Goal: Check status: Check status

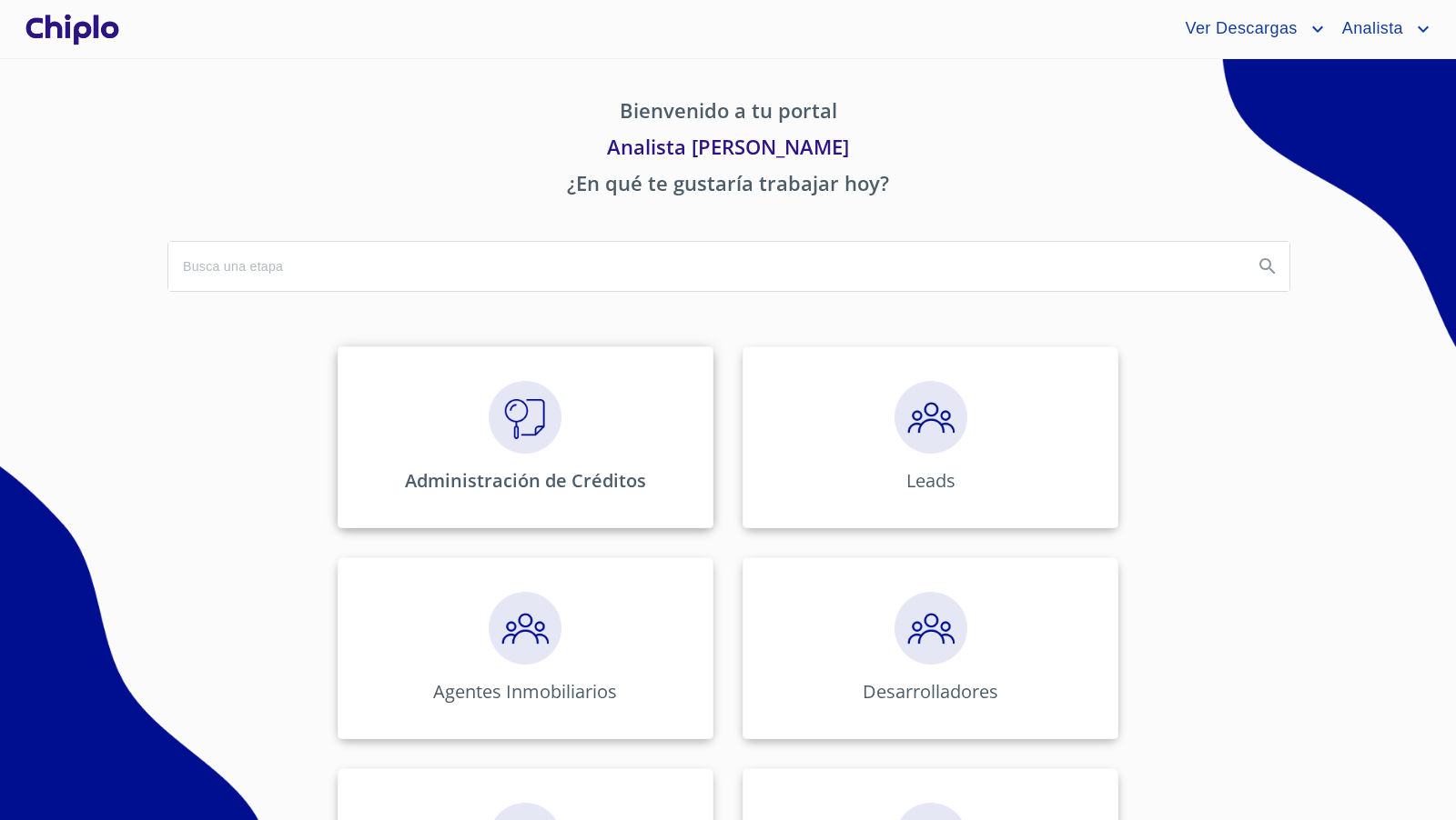
click at [504, 433] on img at bounding box center [525, 417] width 73 height 72
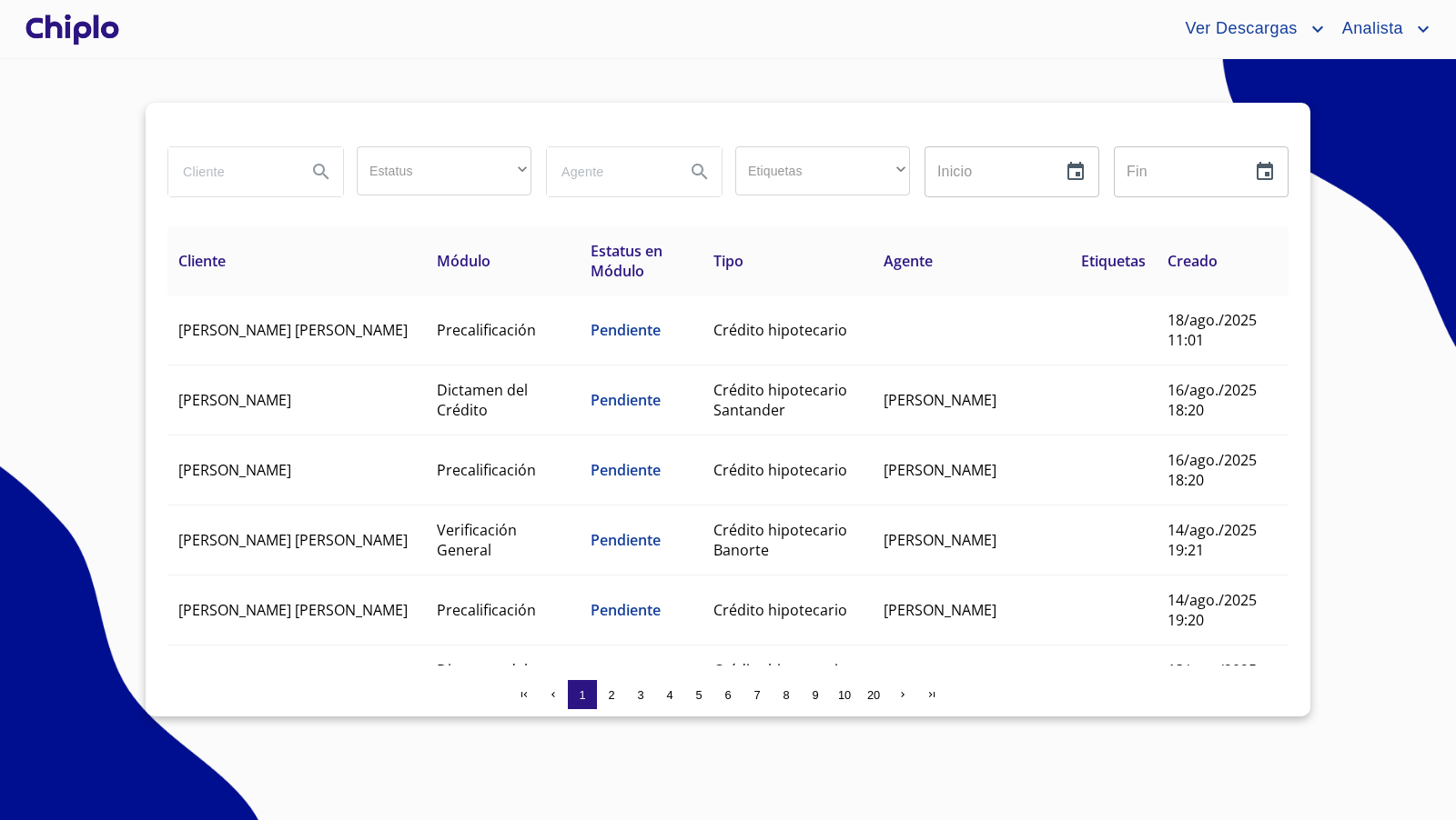
click at [238, 172] on input "search" at bounding box center [230, 171] width 123 height 49
type input "[PERSON_NAME]"
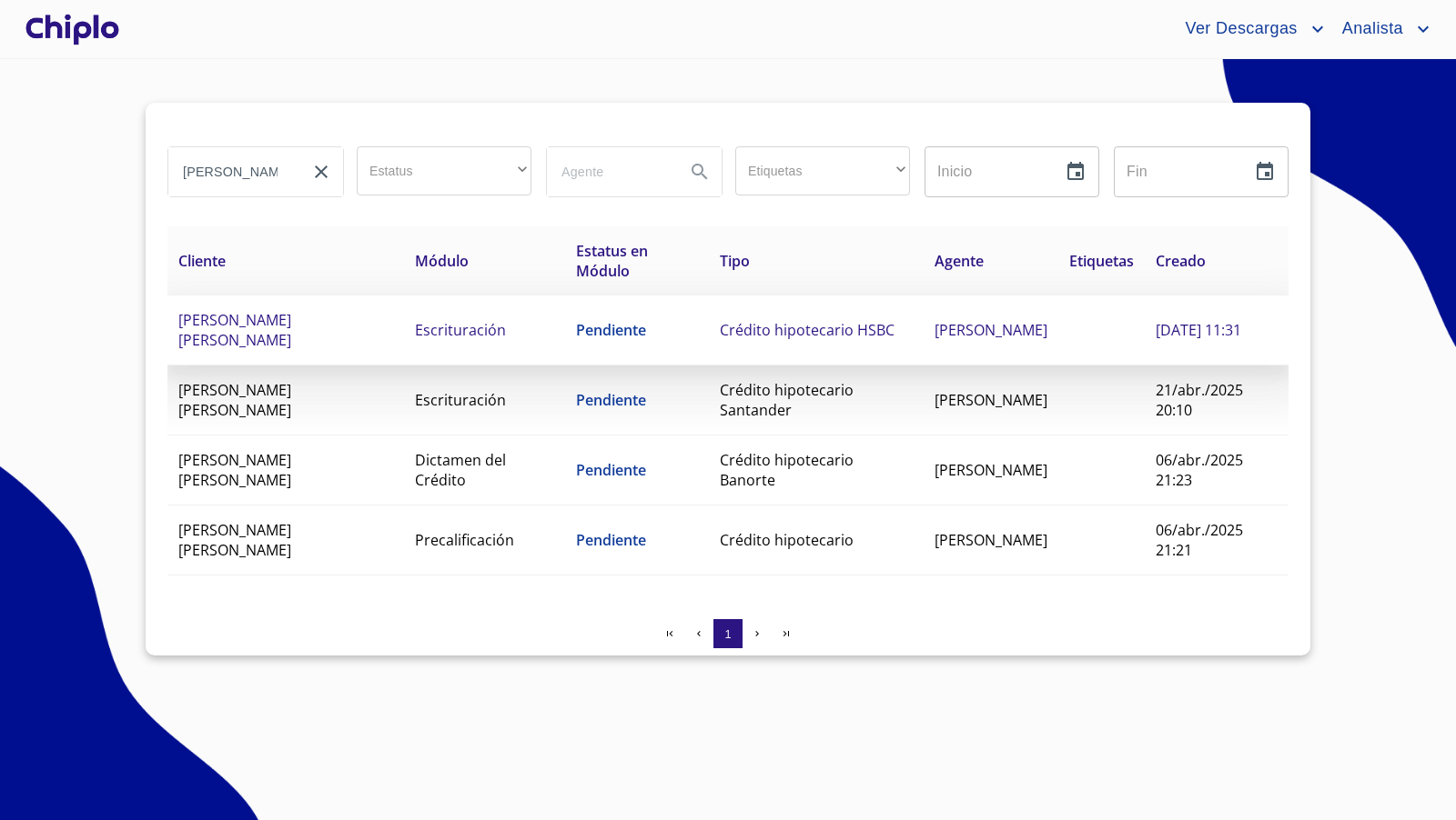
click at [724, 333] on span "Crédito hipotecario HSBC" at bounding box center [806, 330] width 174 height 20
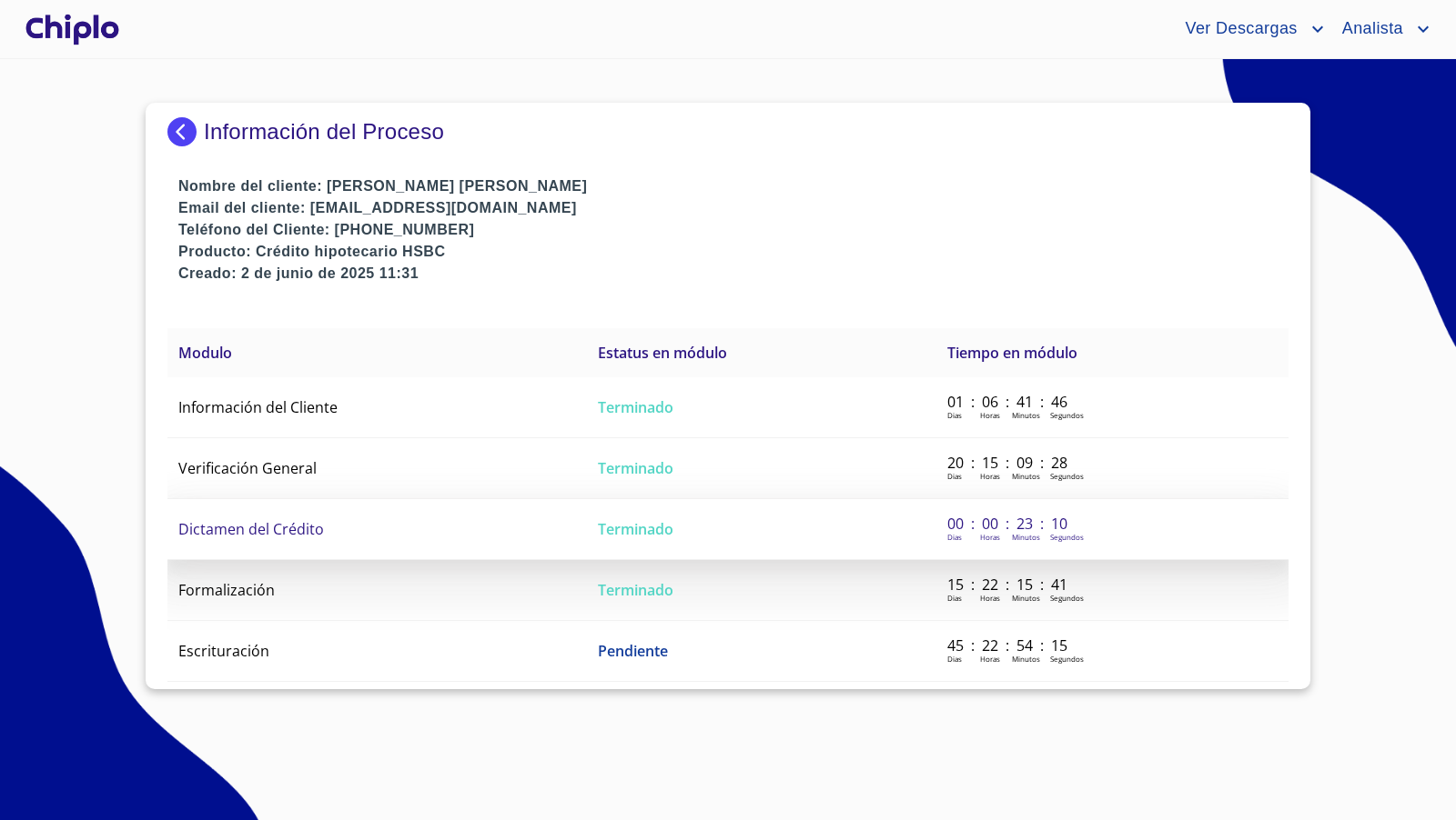
click at [257, 530] on span "Dictamen del Crédito" at bounding box center [251, 529] width 146 height 20
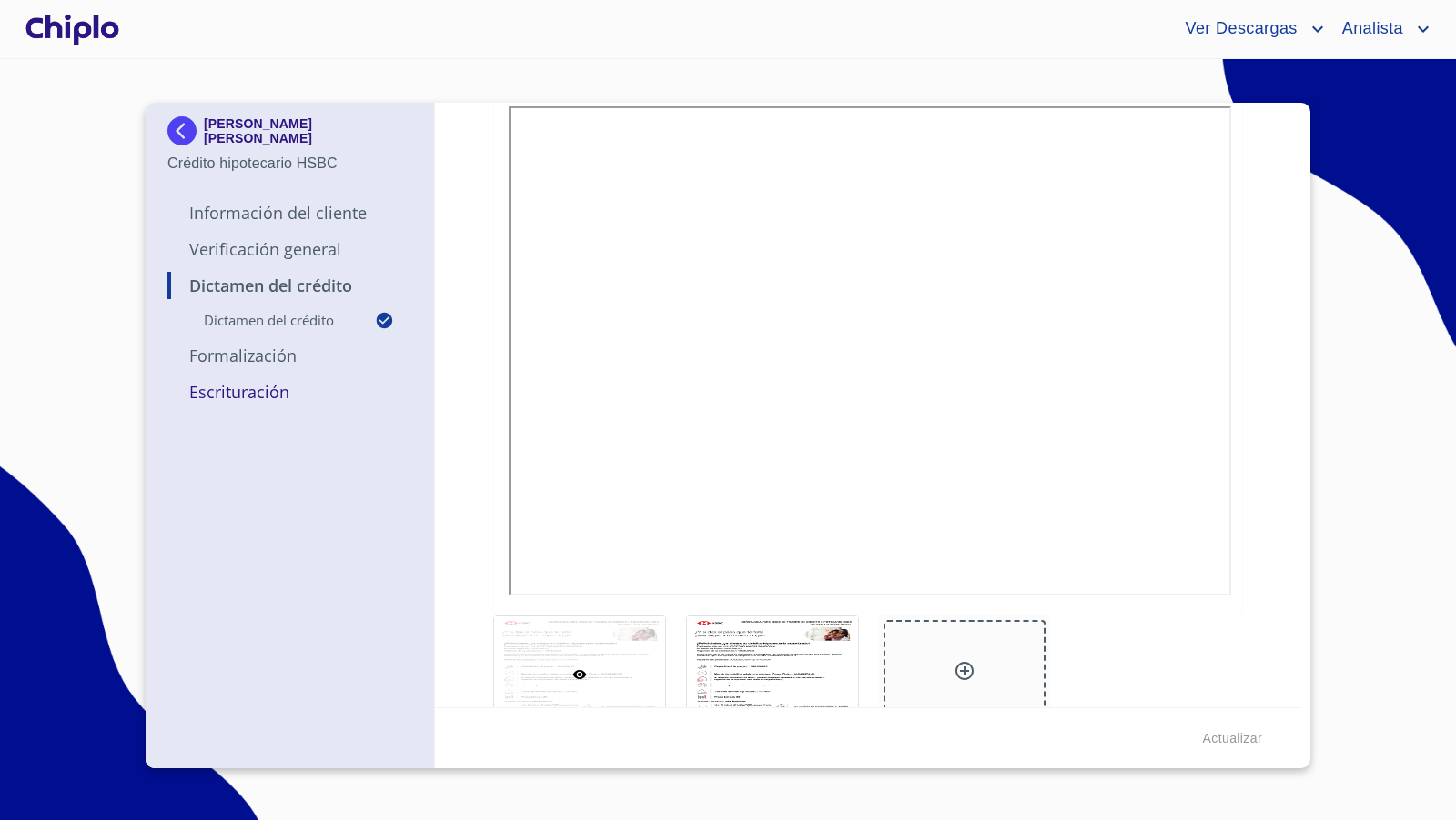
scroll to position [324, 0]
click at [801, 677] on div at bounding box center [772, 671] width 171 height 117
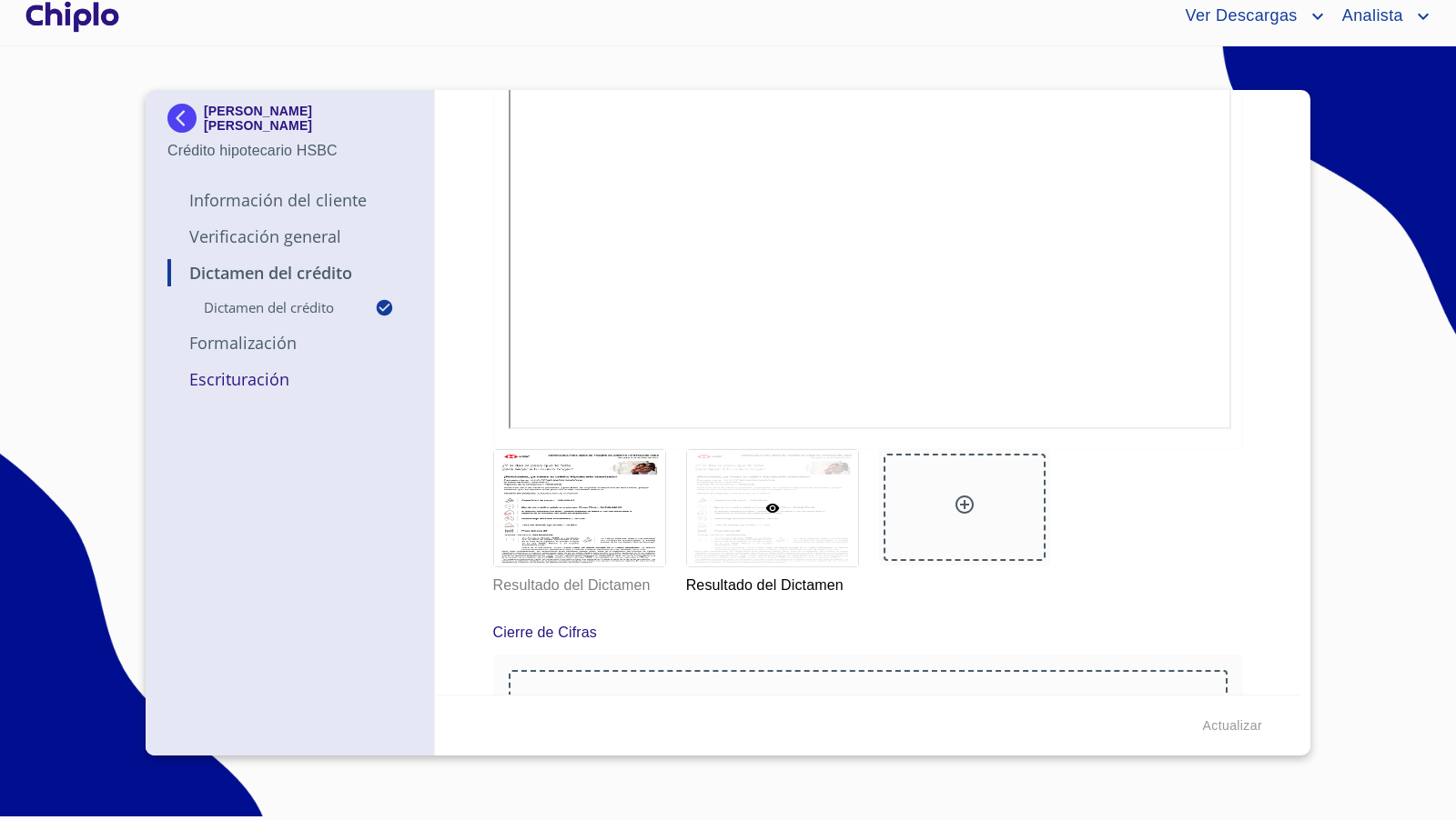
scroll to position [503, 0]
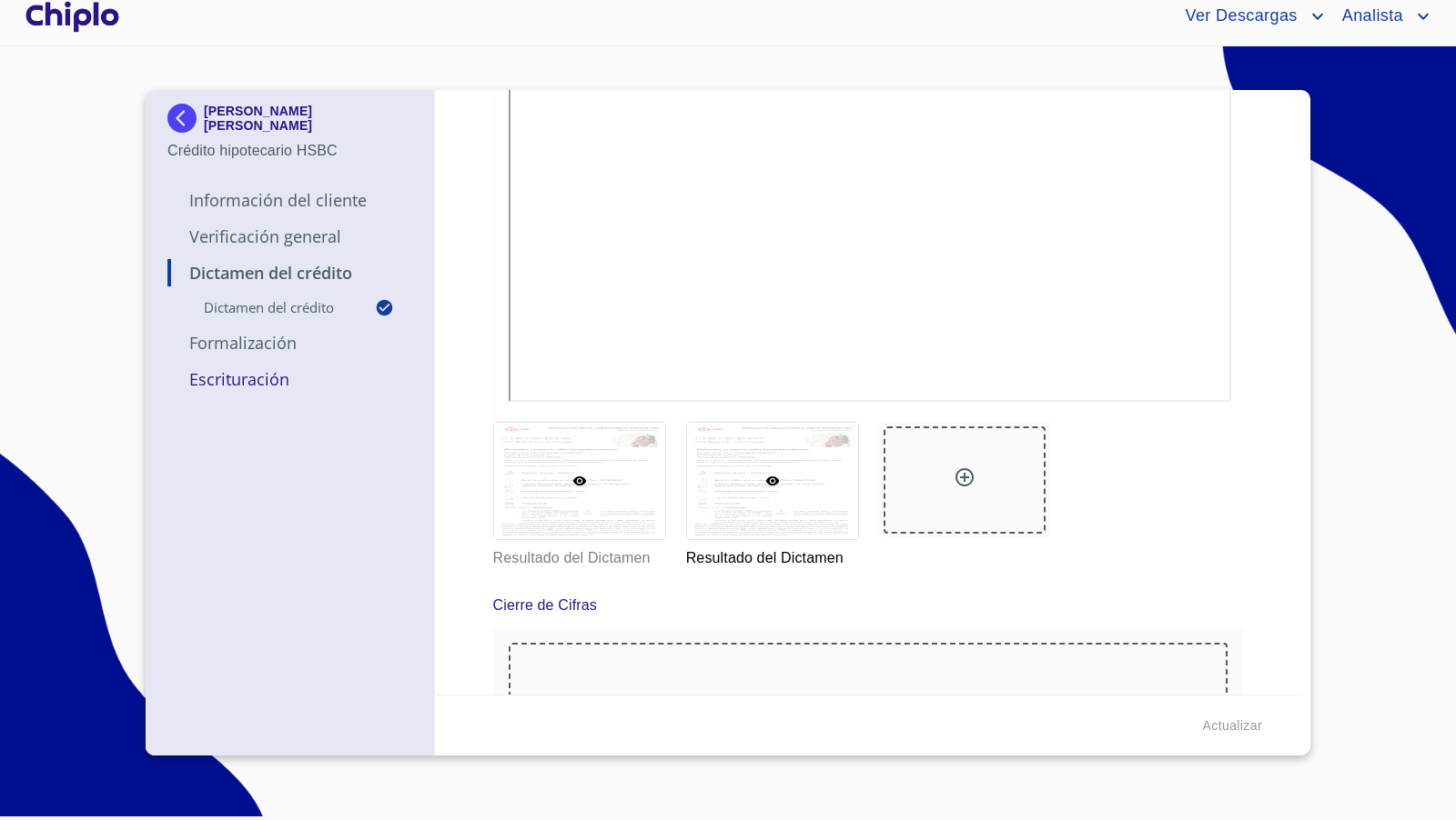
click at [555, 553] on p "Resultado del Dictamen" at bounding box center [578, 555] width 171 height 29
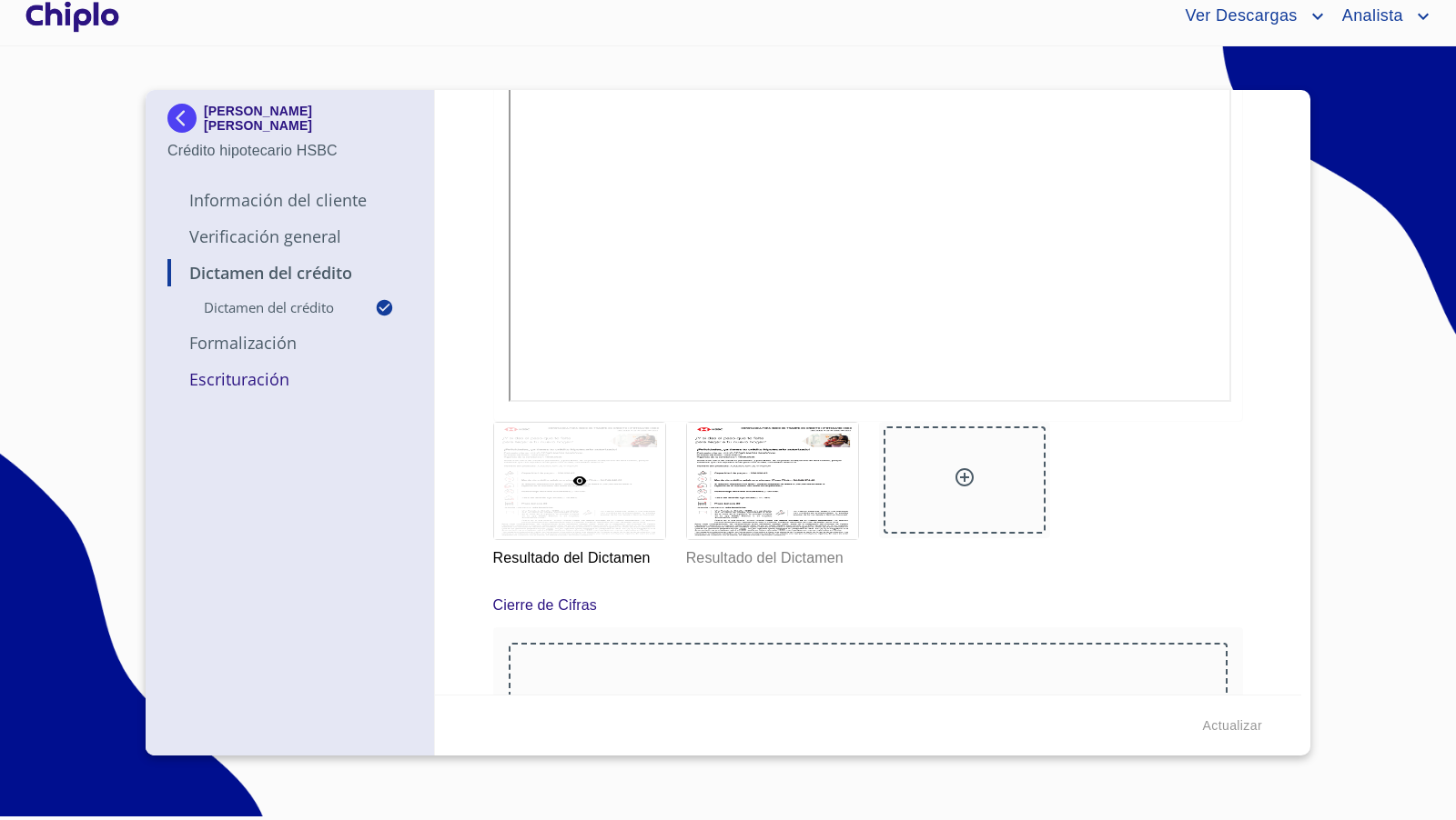
scroll to position [217, 0]
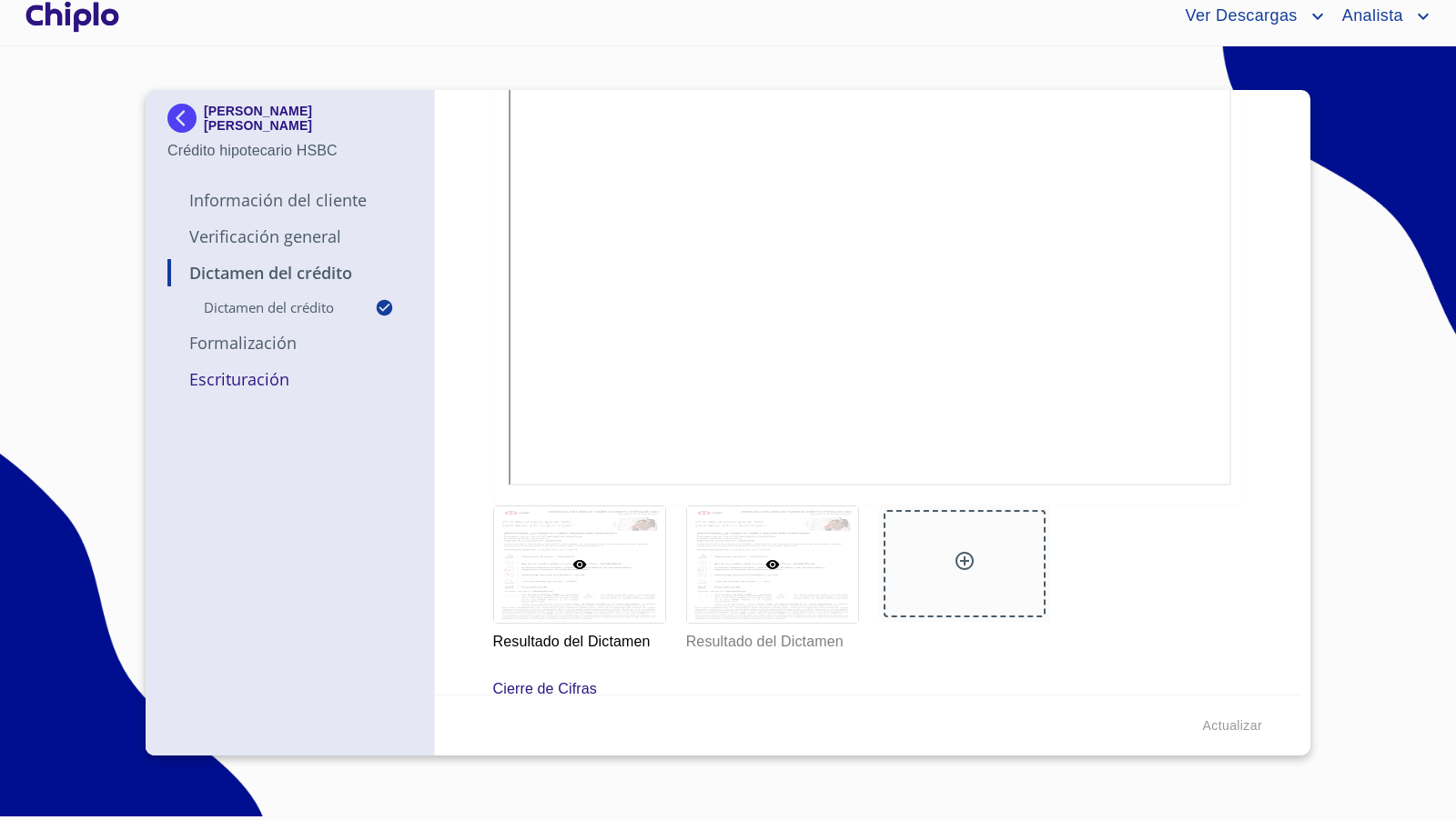
click at [808, 600] on div at bounding box center [772, 564] width 171 height 117
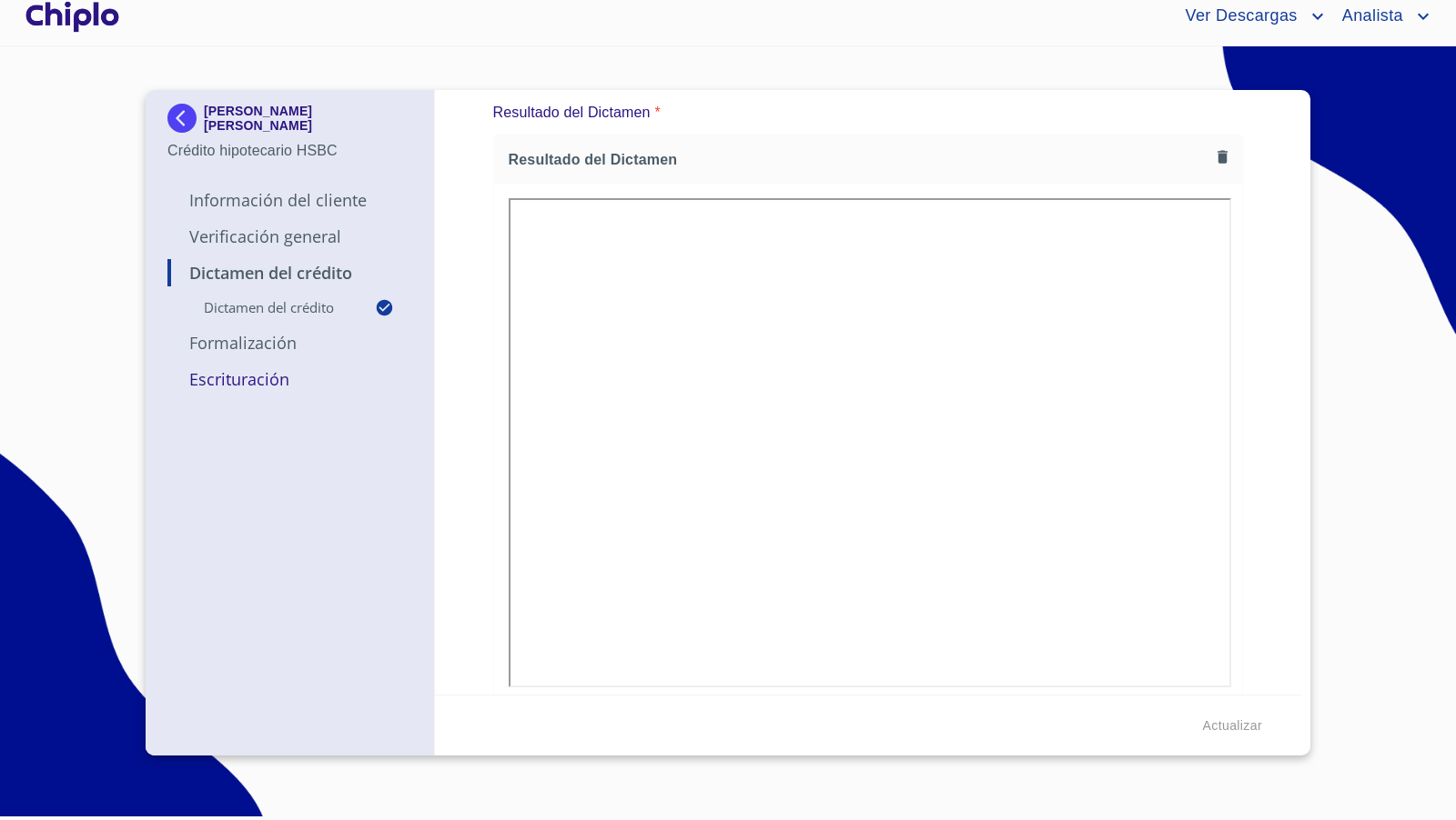
click at [95, 31] on div at bounding box center [72, 16] width 101 height 58
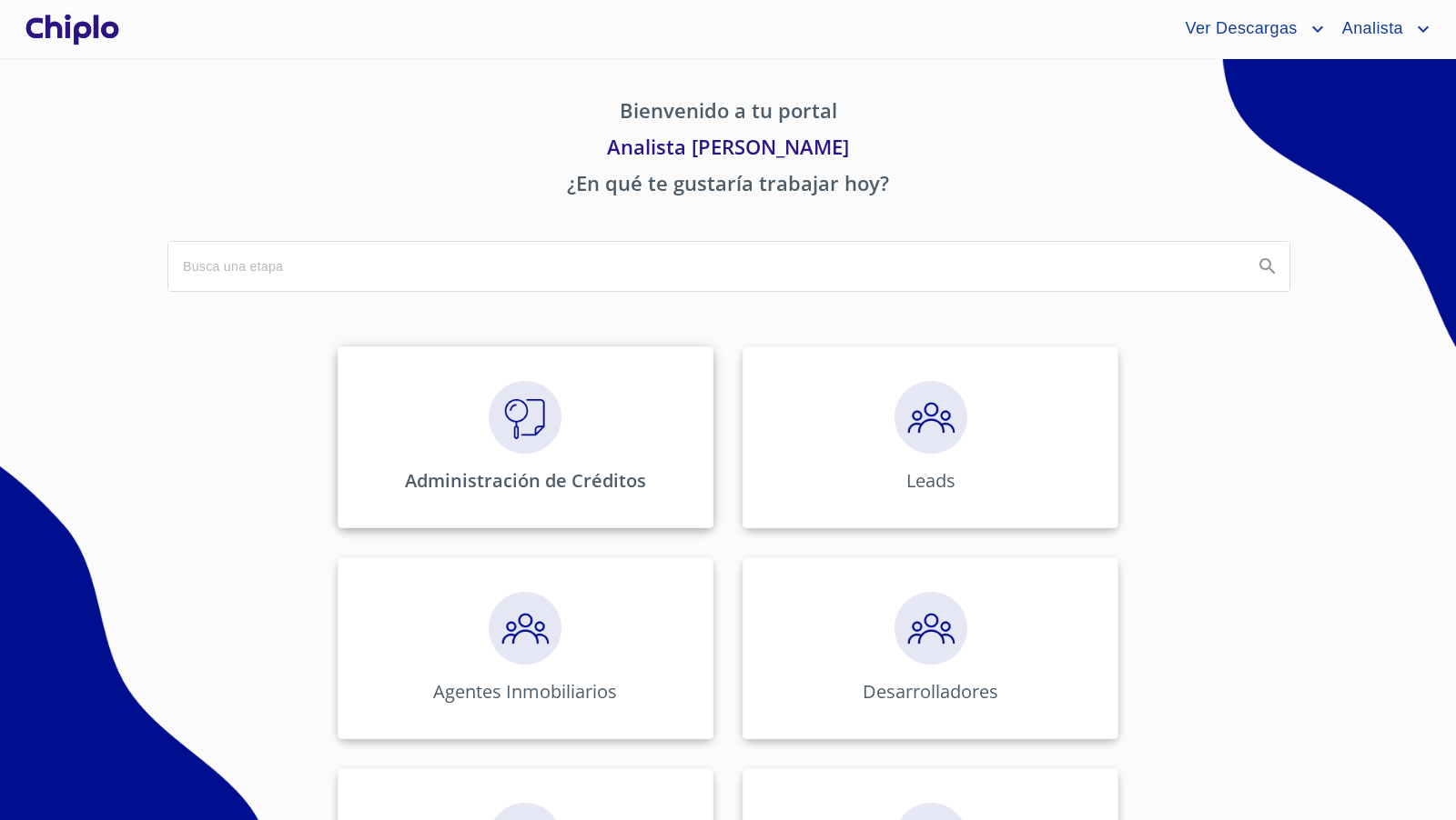
click at [516, 421] on img at bounding box center [525, 417] width 73 height 72
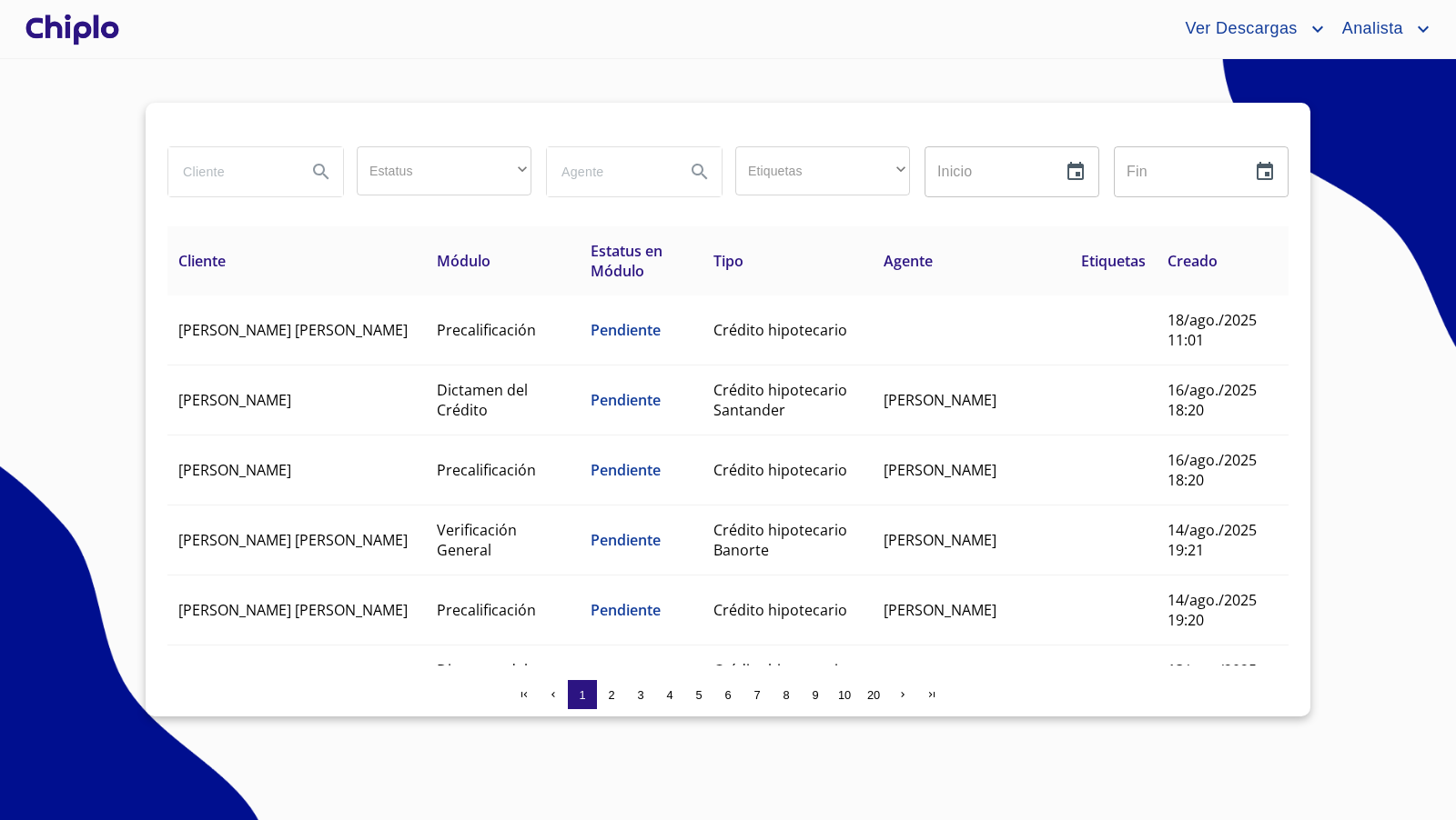
click at [240, 165] on input "search" at bounding box center [230, 171] width 123 height 49
type input "[DATE] DE"
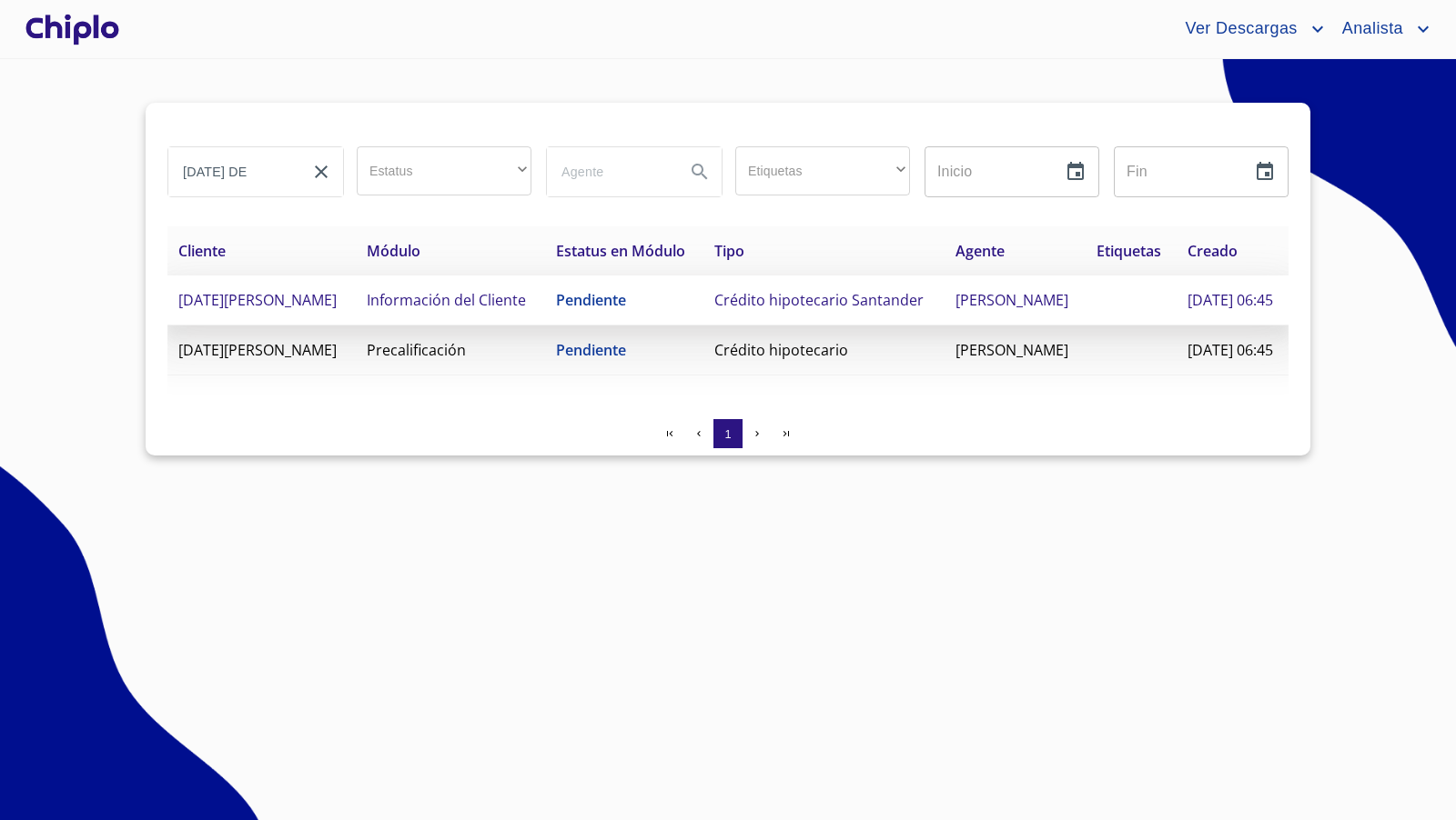
click at [786, 325] on td "Crédito hipotecario Santander" at bounding box center [824, 300] width 242 height 50
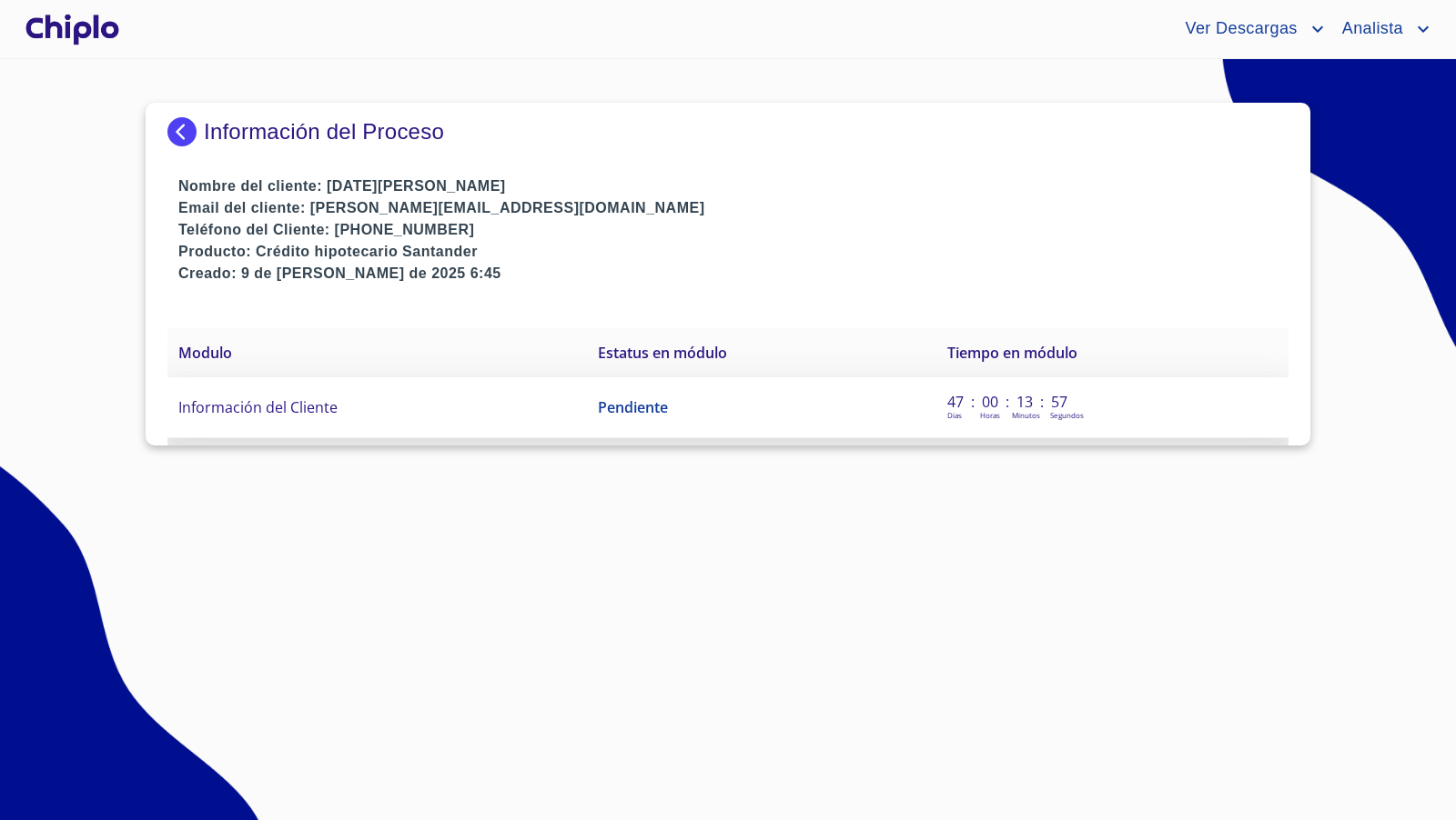
click at [280, 400] on span "Información del Cliente" at bounding box center [258, 408] width 159 height 20
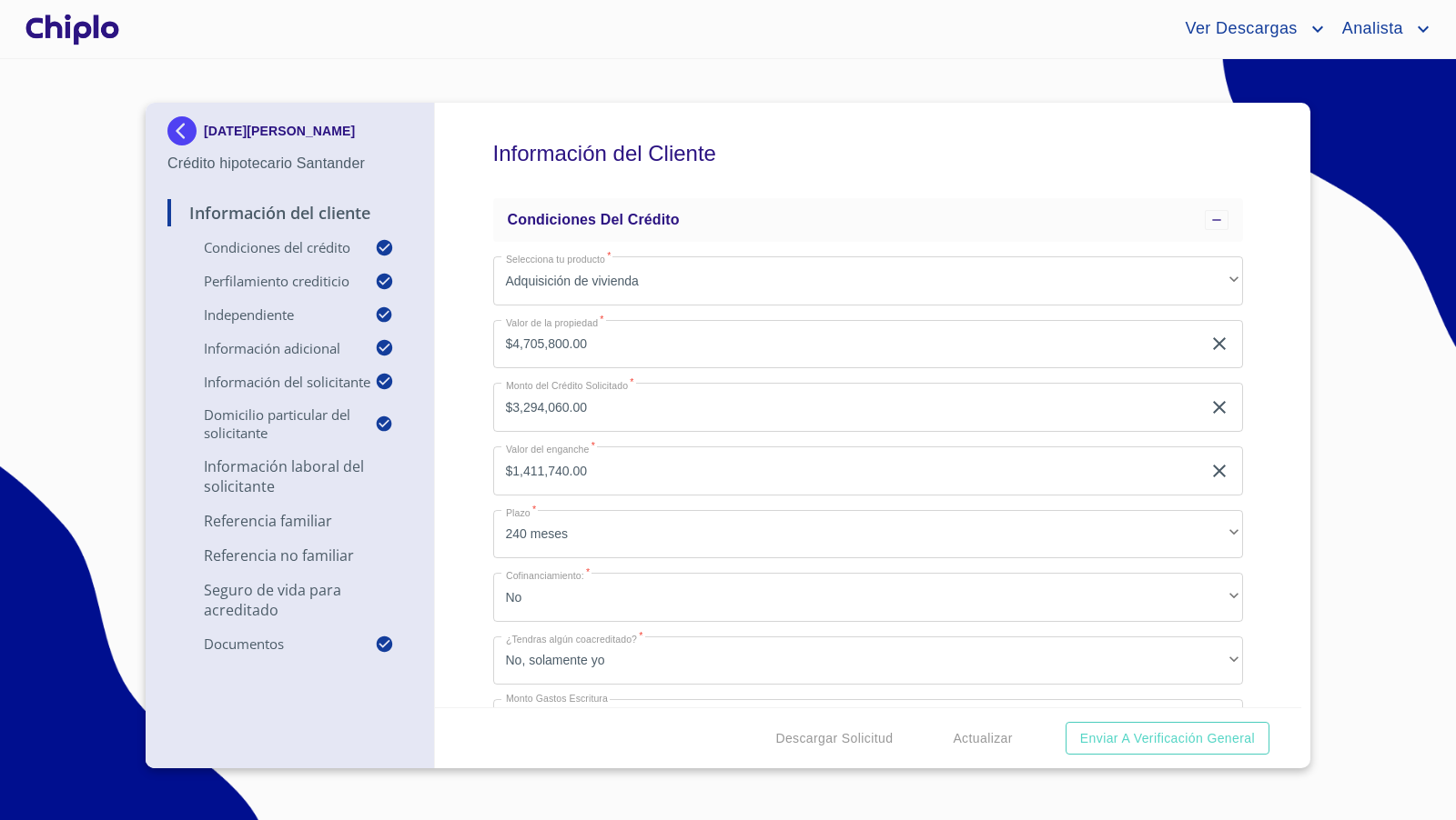
click at [1257, 456] on div "Información del Cliente Condiciones del Crédito Selecciona tu producto   * Adqu…" at bounding box center [868, 405] width 867 height 604
